Goal: Find specific page/section

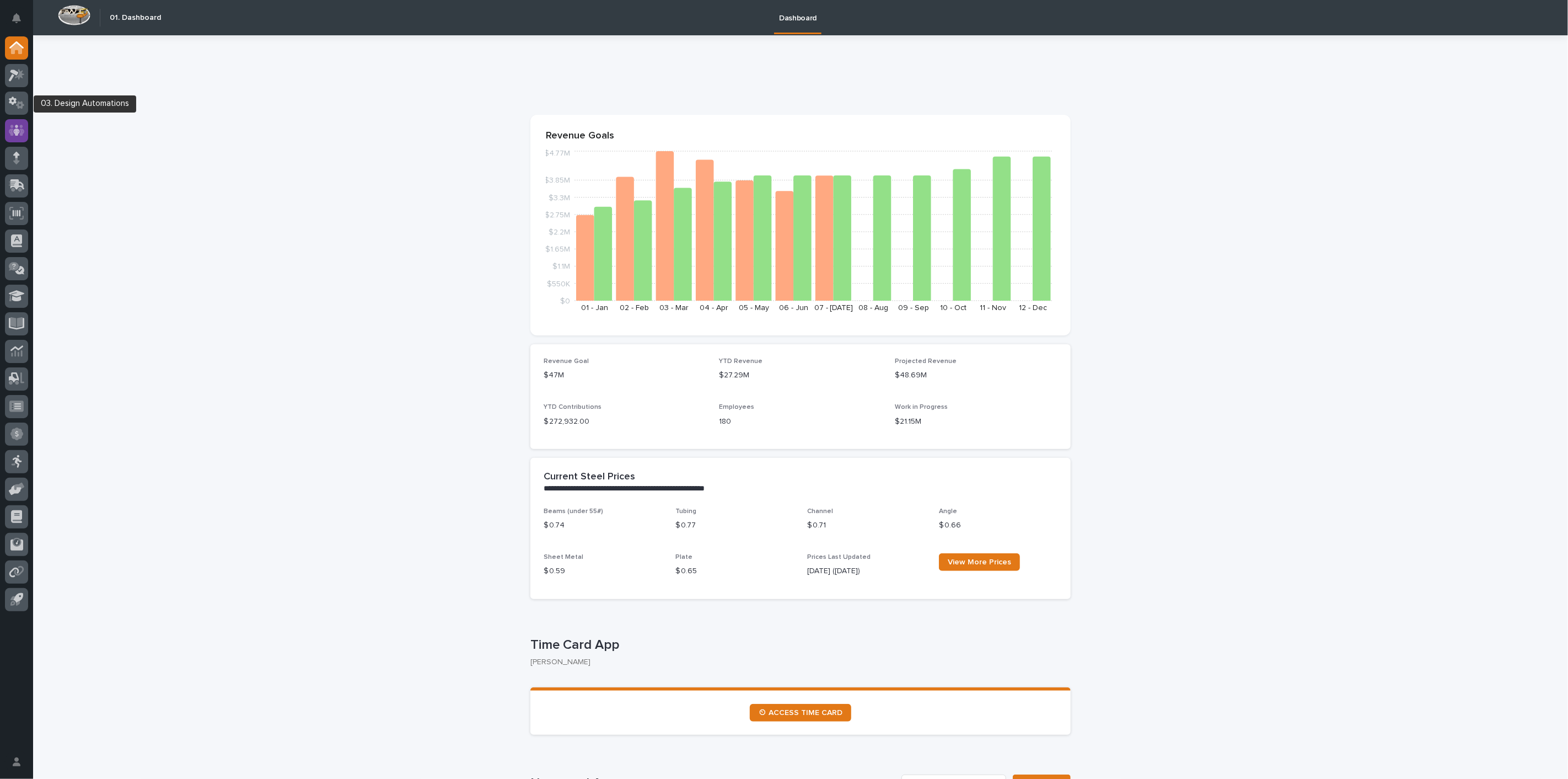
click at [18, 125] on icon at bounding box center [17, 131] width 16 height 13
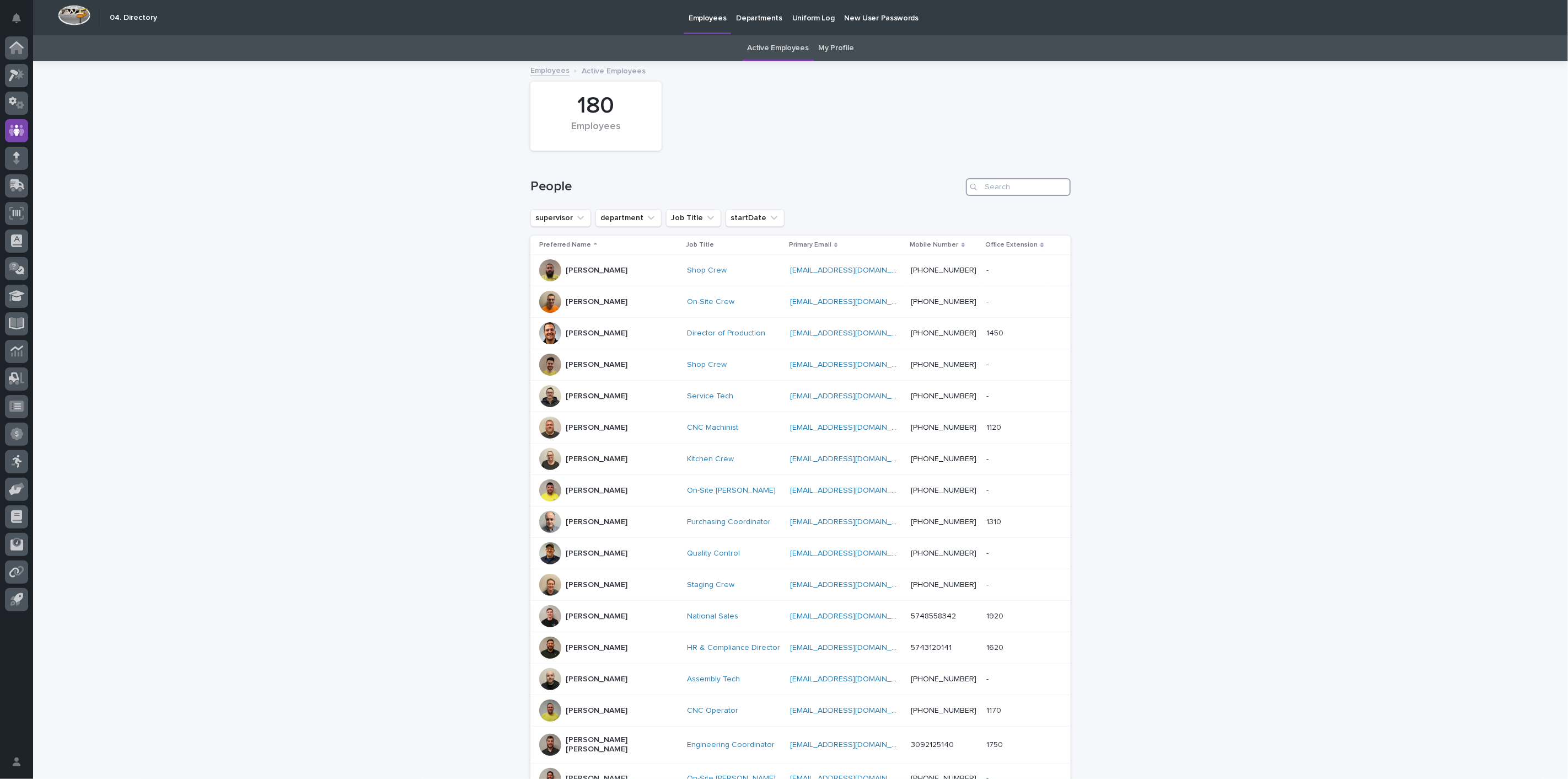
click at [1003, 184] on input "Search" at bounding box center [1019, 187] width 105 height 18
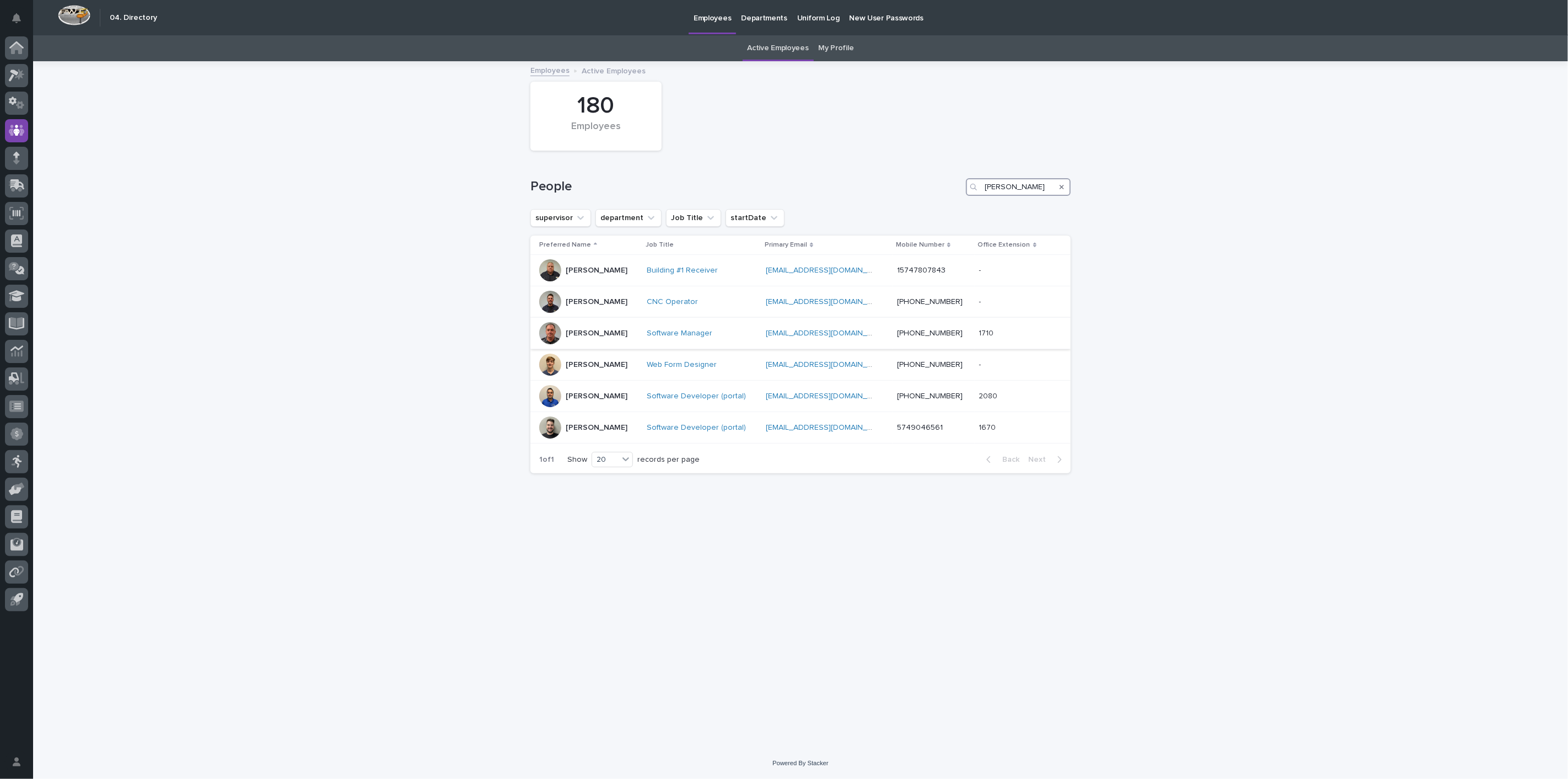
type input "[PERSON_NAME]"
click at [592, 320] on td "[PERSON_NAME]" at bounding box center [586, 333] width 112 height 31
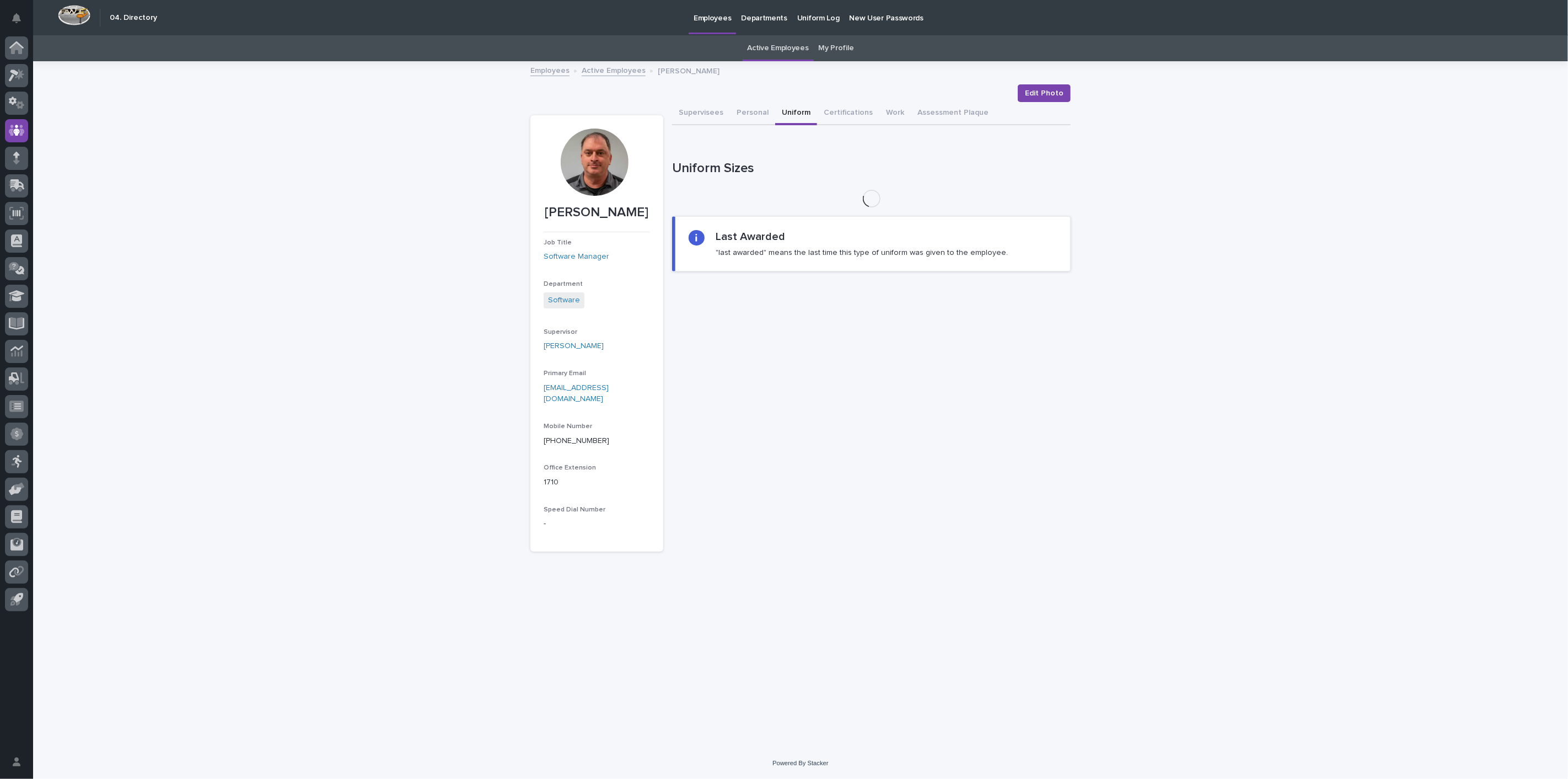
click at [804, 112] on button "Uniform" at bounding box center [796, 113] width 42 height 23
